Goal: Find specific page/section: Find specific page/section

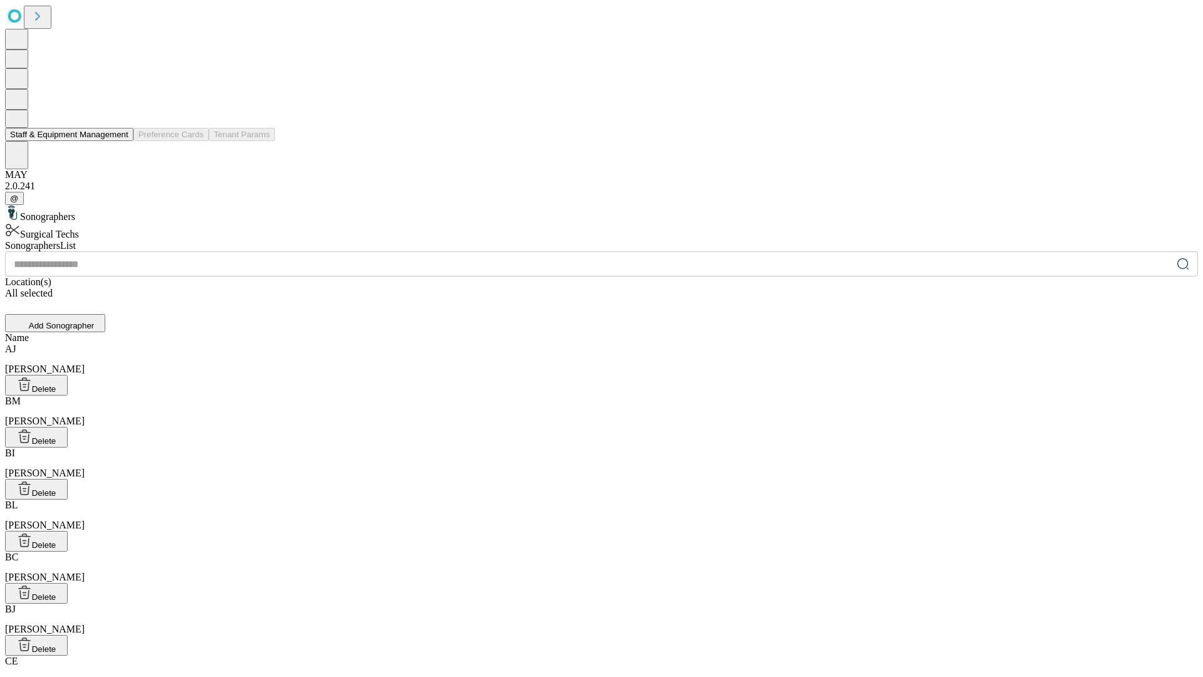
click at [120, 141] on button "Staff & Equipment Management" at bounding box center [69, 134] width 128 height 13
